Goal: Find specific page/section: Find specific page/section

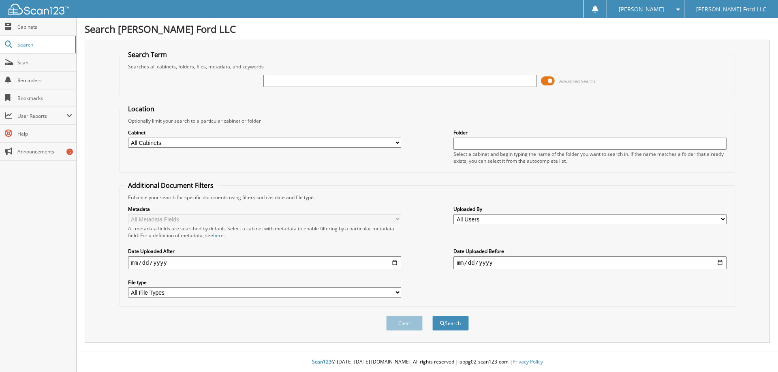
click at [350, 82] on input "text" at bounding box center [399, 81] width 273 height 12
type input "WACO YOUNG"
click at [432, 316] on button "Search" at bounding box center [450, 323] width 36 height 15
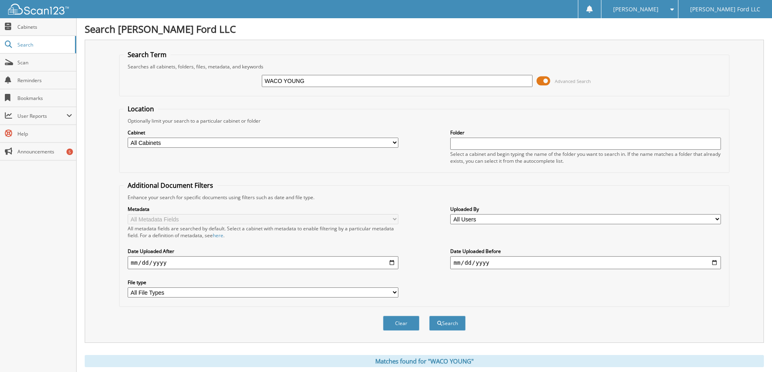
click at [546, 80] on span at bounding box center [544, 81] width 14 height 12
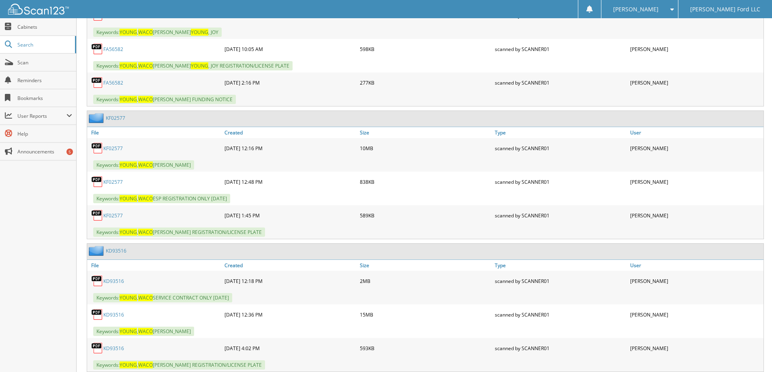
scroll to position [324, 0]
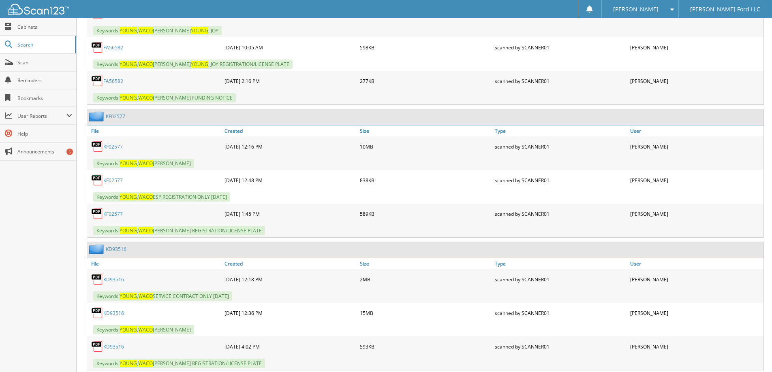
click at [118, 148] on link "KF02577" at bounding box center [112, 146] width 19 height 7
